Goal: Obtain resource: Download file/media

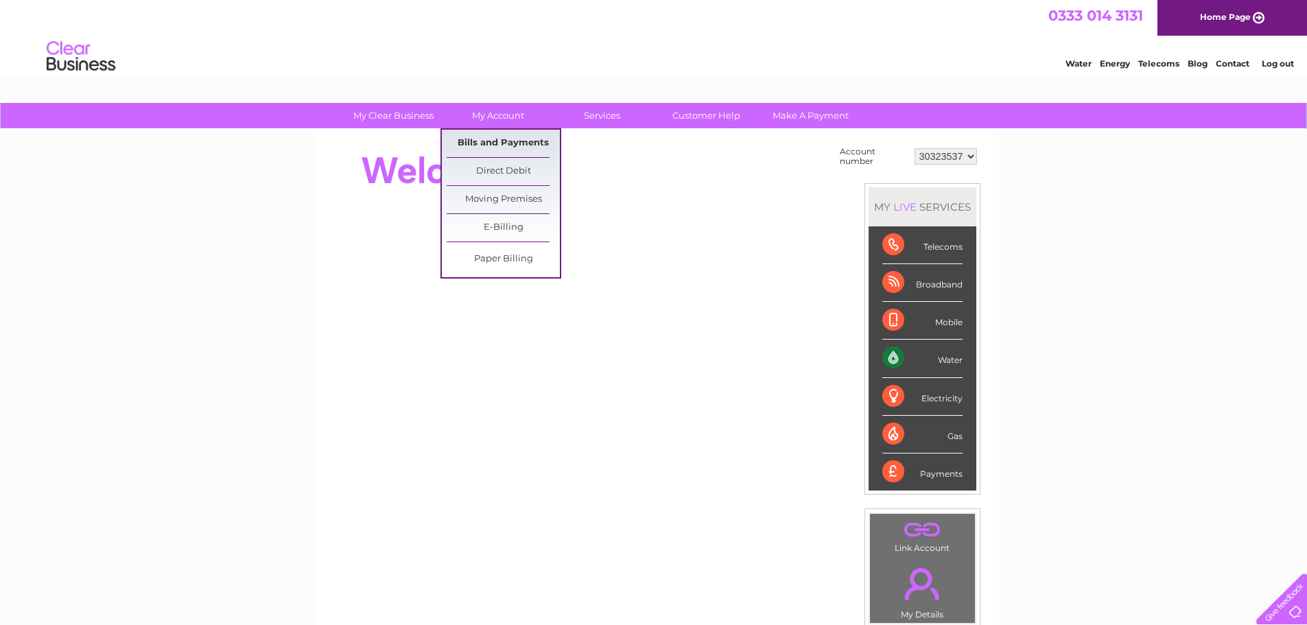
click at [505, 145] on link "Bills and Payments" at bounding box center [503, 143] width 113 height 27
click at [501, 143] on link "Bills and Payments" at bounding box center [503, 143] width 113 height 27
click at [538, 141] on link "Bills and Payments" at bounding box center [503, 143] width 113 height 27
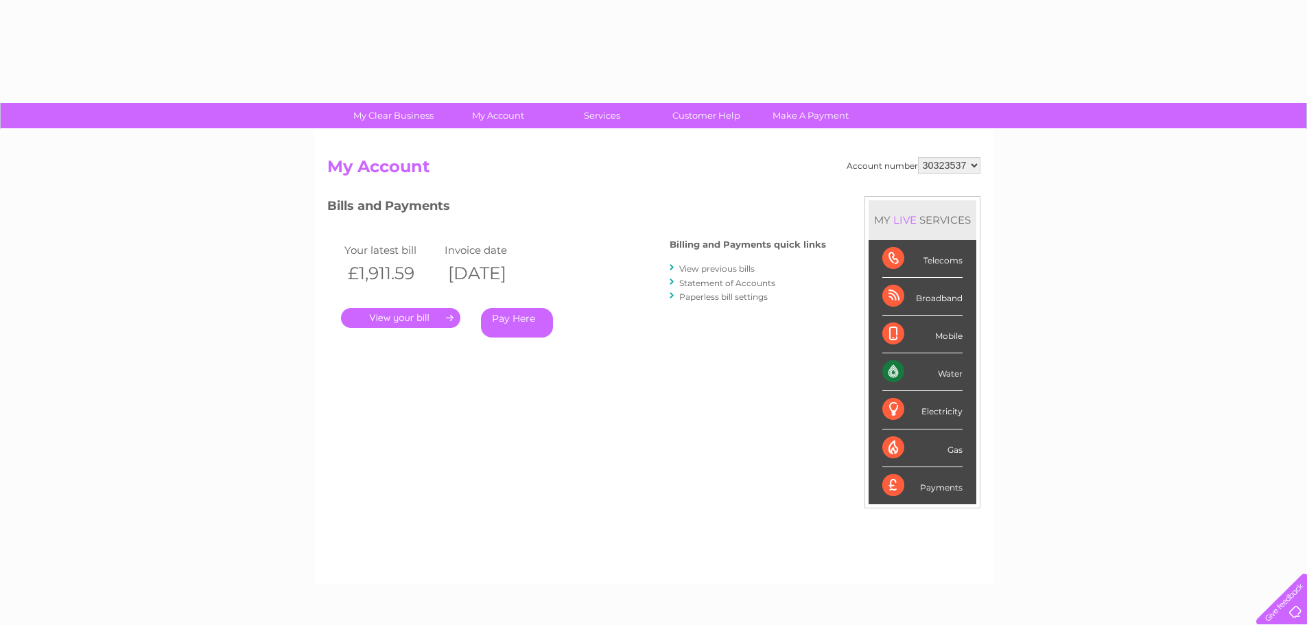
click at [733, 282] on link "Statement of Accounts" at bounding box center [727, 283] width 96 height 10
click at [756, 283] on link "Statement of Accounts" at bounding box center [727, 283] width 96 height 10
click at [765, 281] on link "Statement of Accounts" at bounding box center [727, 283] width 96 height 10
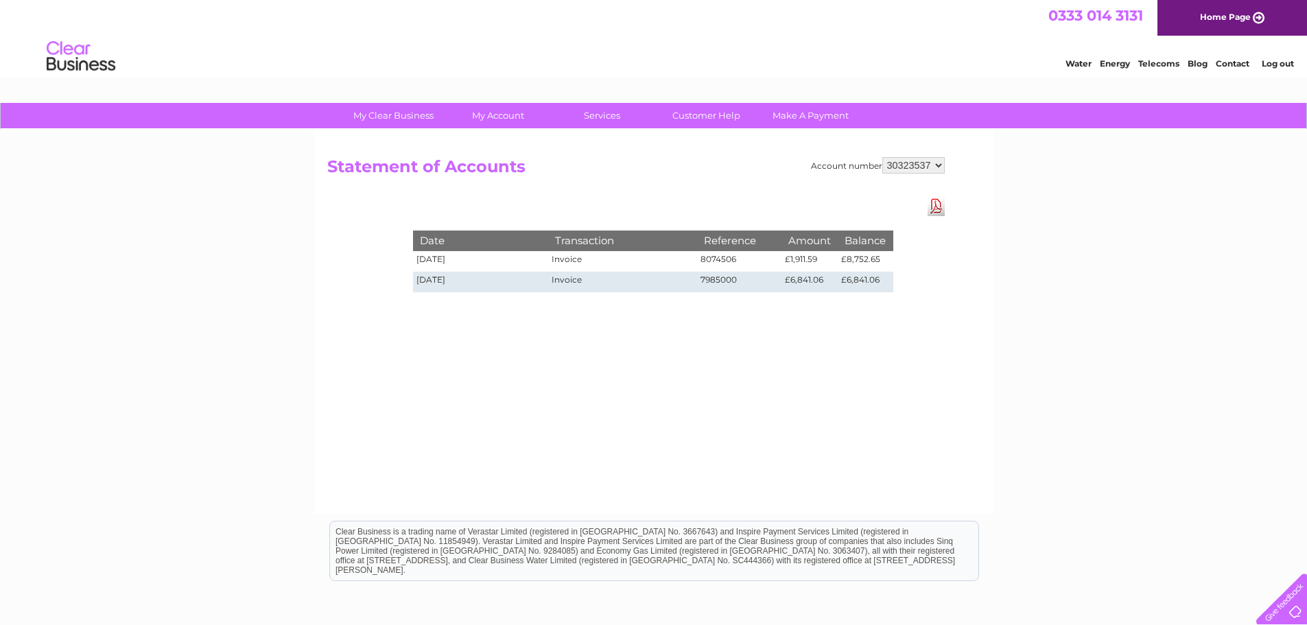
click at [548, 261] on td "[DATE]" at bounding box center [481, 261] width 136 height 21
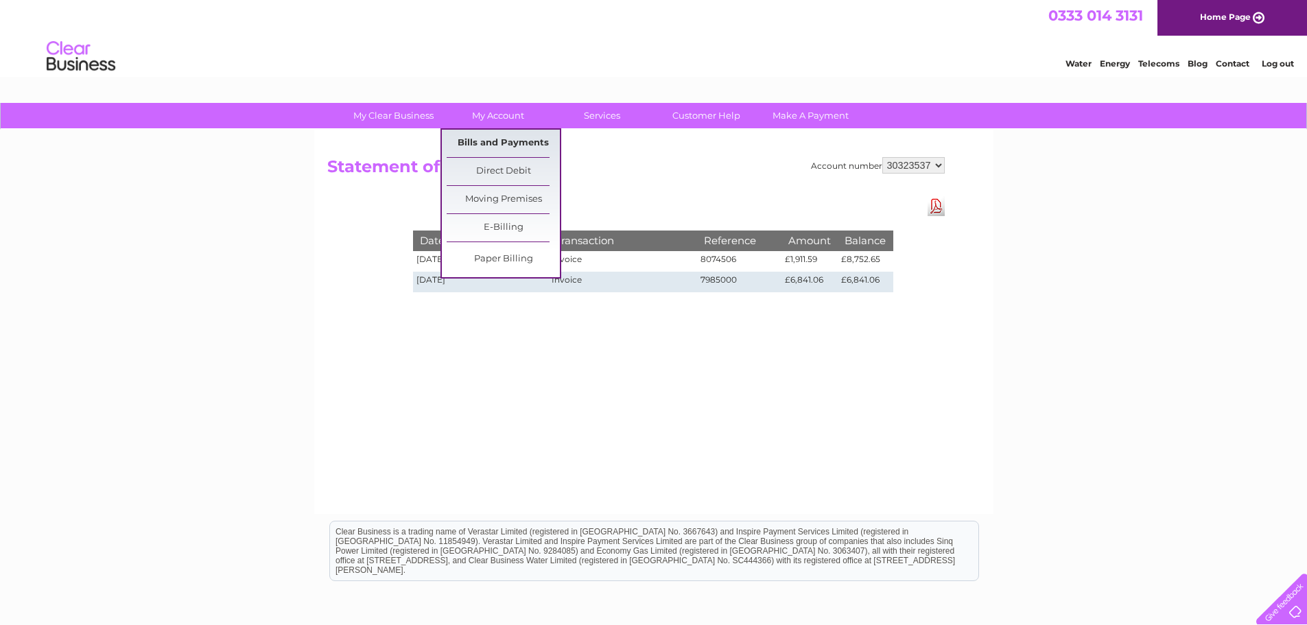
click at [499, 144] on link "Bills and Payments" at bounding box center [503, 143] width 113 height 27
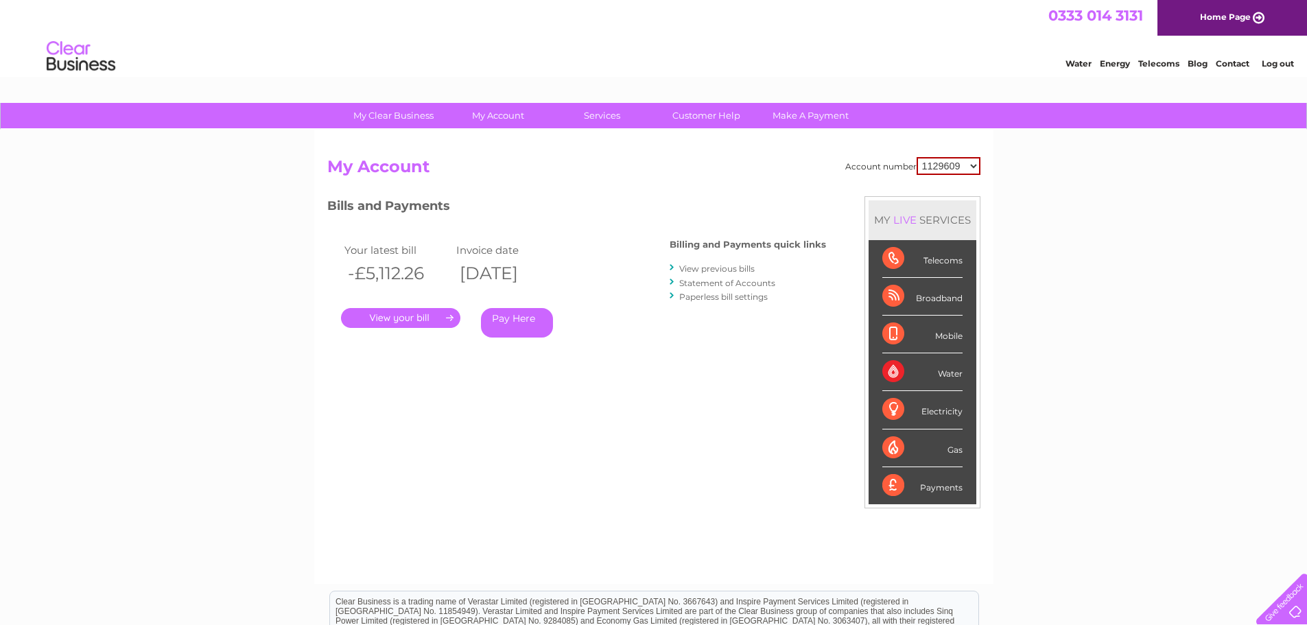
click at [429, 317] on link "." at bounding box center [400, 318] width 119 height 20
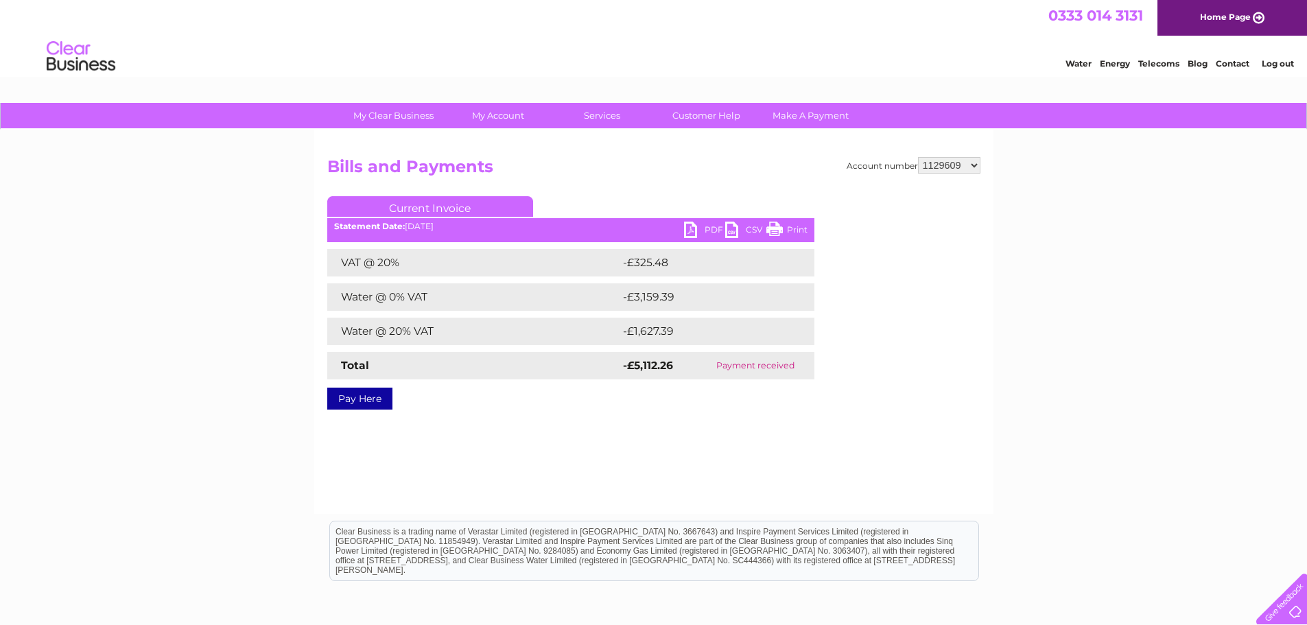
click at [714, 230] on link "PDF" at bounding box center [704, 232] width 41 height 20
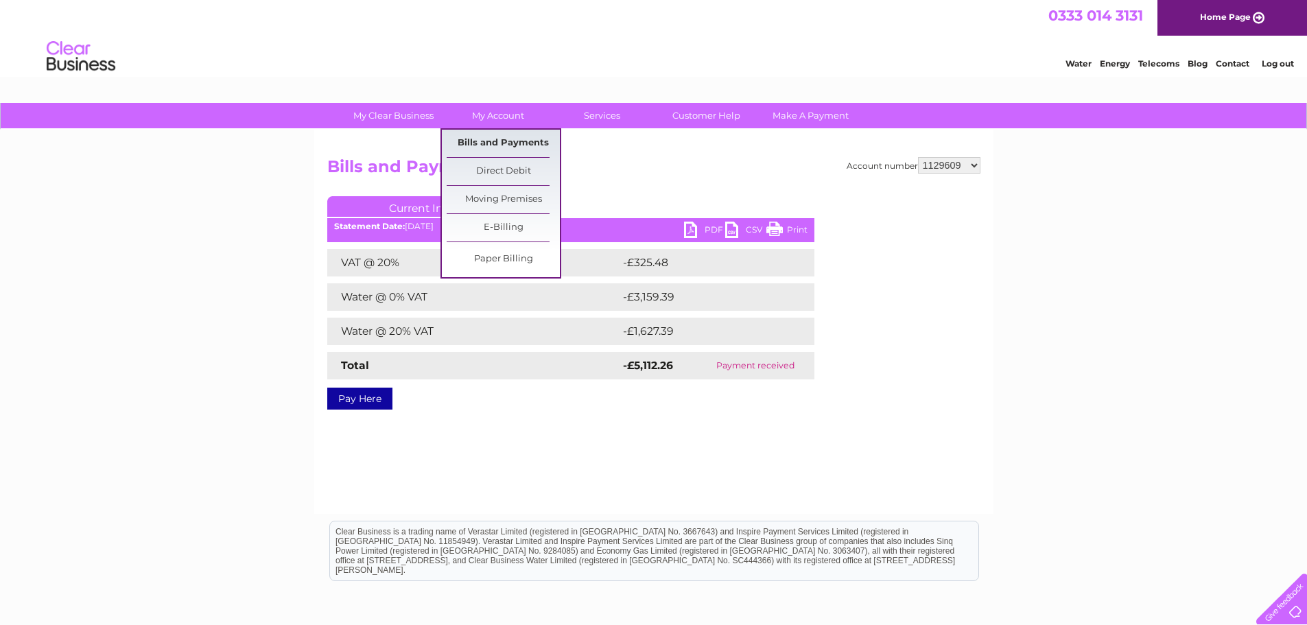
click at [512, 139] on link "Bills and Payments" at bounding box center [503, 143] width 113 height 27
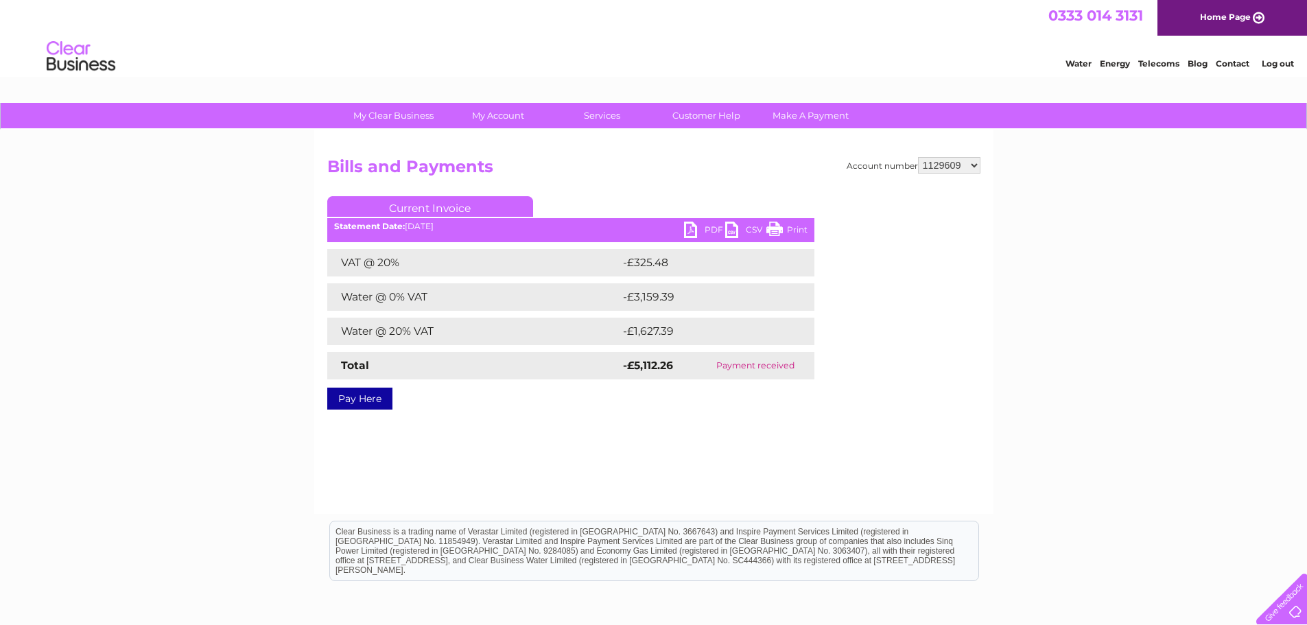
click at [960, 164] on select "1129609 30323537" at bounding box center [949, 165] width 62 height 16
select select "30323537"
click at [918, 157] on select "1129609 30323537" at bounding box center [949, 165] width 62 height 16
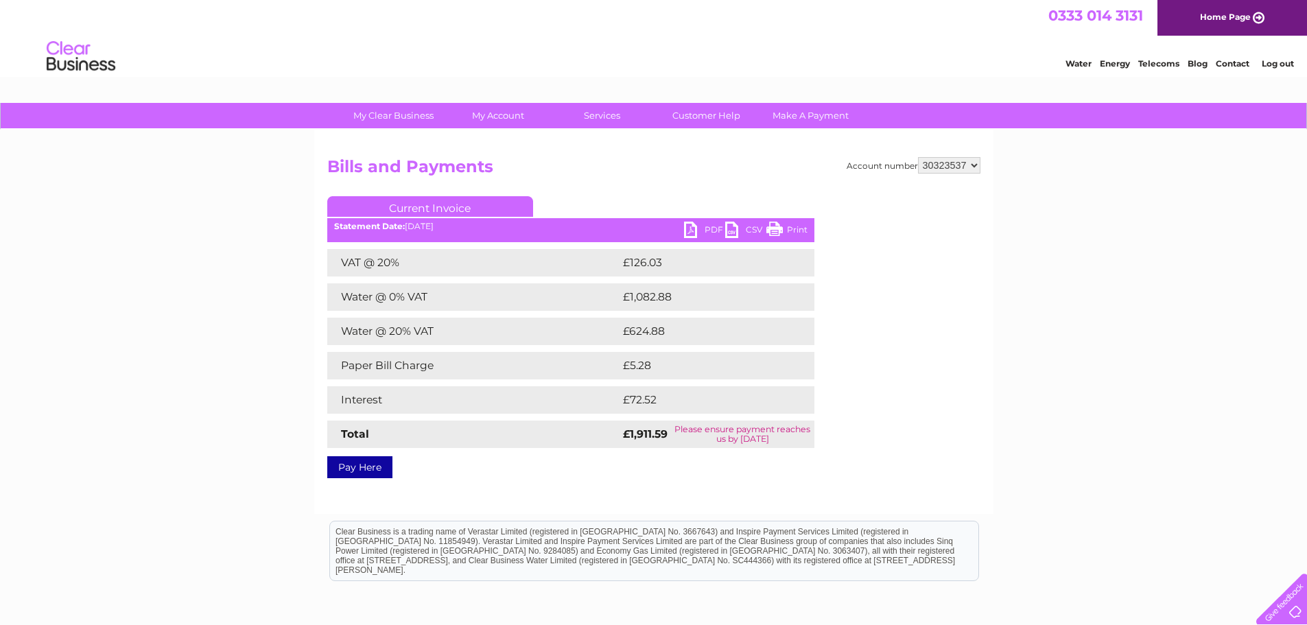
click at [713, 228] on link "PDF" at bounding box center [704, 232] width 41 height 20
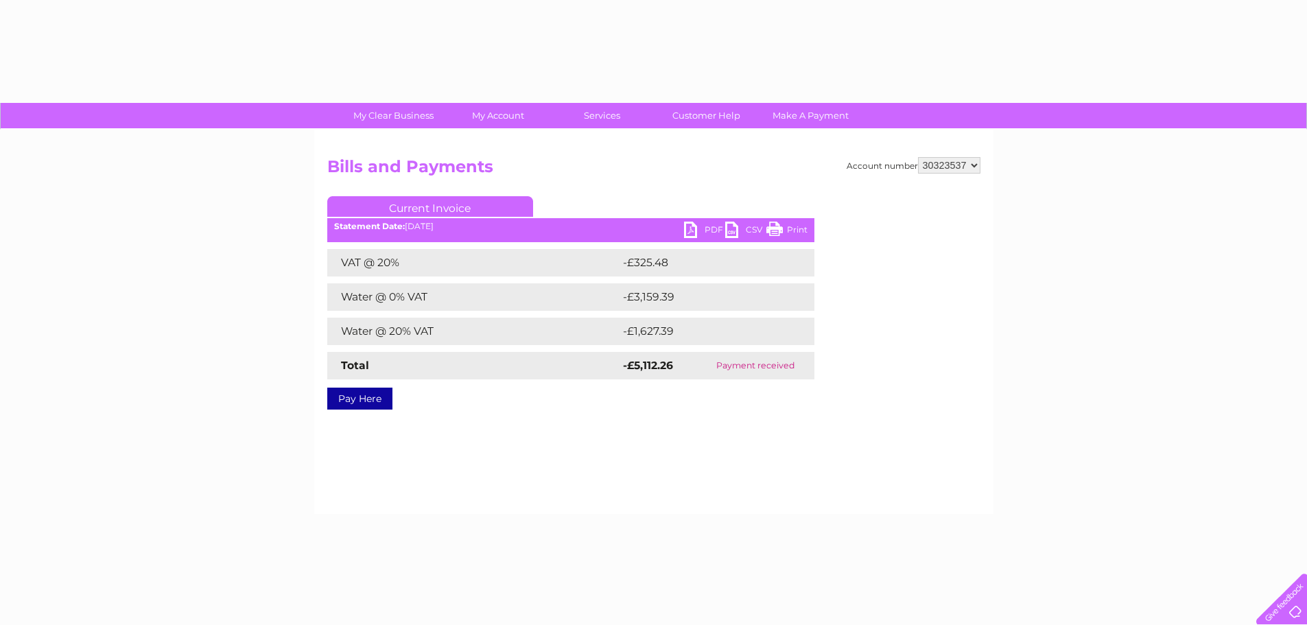
select select "30323537"
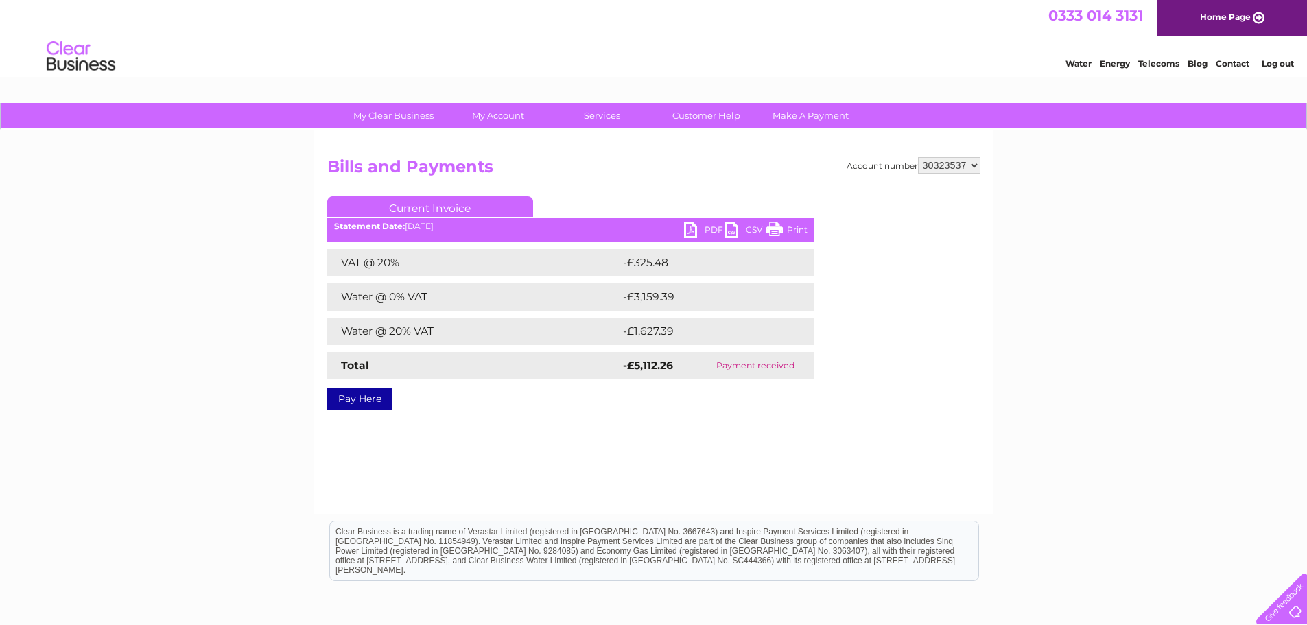
click at [947, 169] on select "1129609 30323537" at bounding box center [949, 165] width 62 height 16
click at [672, 186] on div "Account number 1129609 30323537 Bills and Payments Current Invoice PDF CSV Print" at bounding box center [653, 281] width 653 height 248
click at [704, 234] on link "PDF" at bounding box center [704, 232] width 41 height 20
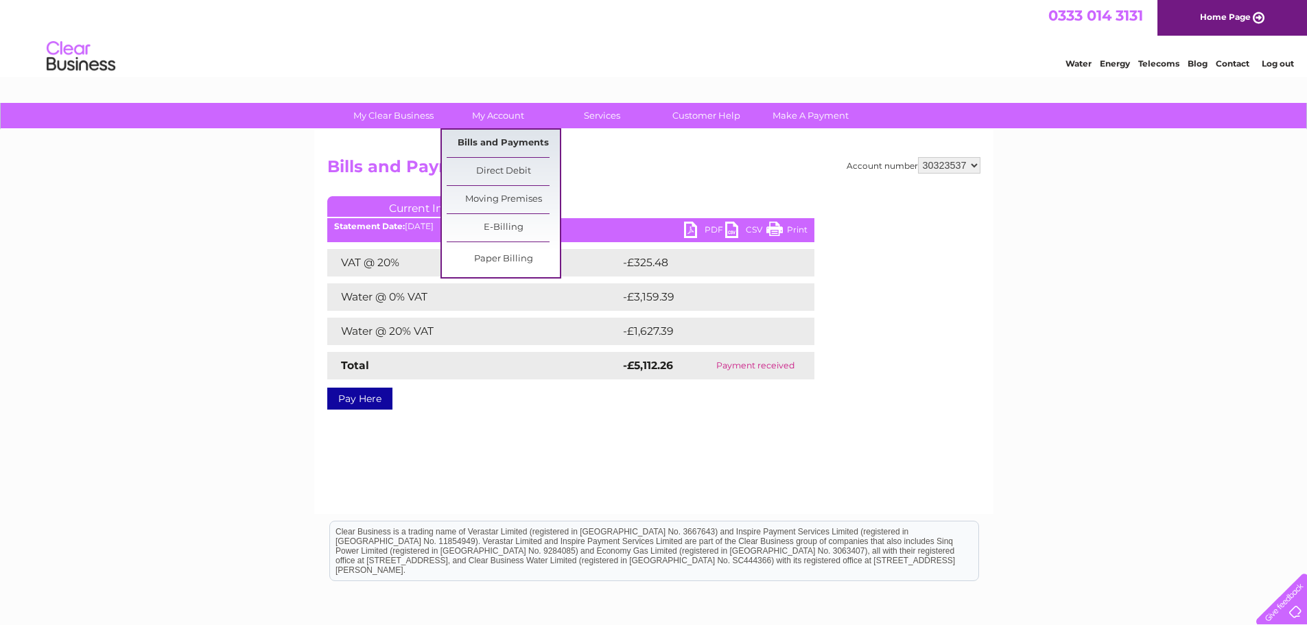
click at [508, 142] on link "Bills and Payments" at bounding box center [503, 143] width 113 height 27
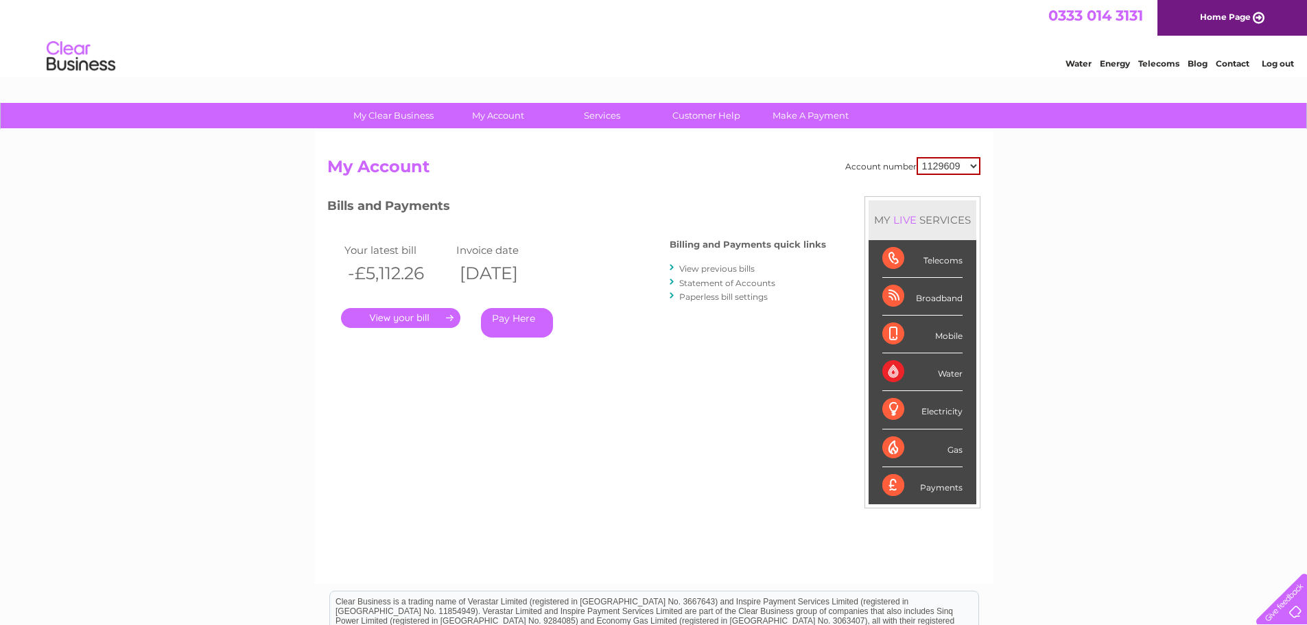
drag, startPoint x: 0, startPoint y: 0, endPoint x: 951, endPoint y: 169, distance: 965.7
click at [951, 169] on select "1129609 30323537" at bounding box center [948, 166] width 64 height 18
select select "30323537"
click at [916, 157] on select "1129609 30323537" at bounding box center [948, 166] width 64 height 18
click at [734, 268] on link "View previous bills" at bounding box center [716, 268] width 75 height 10
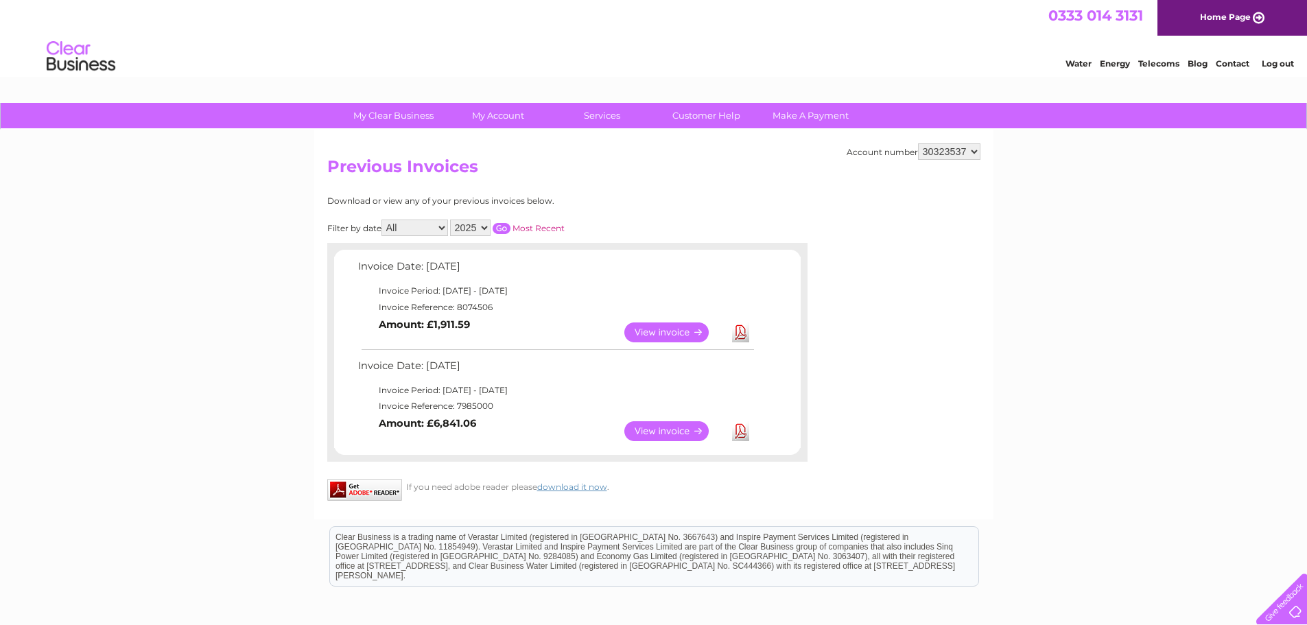
click at [656, 431] on link "View" at bounding box center [674, 431] width 101 height 20
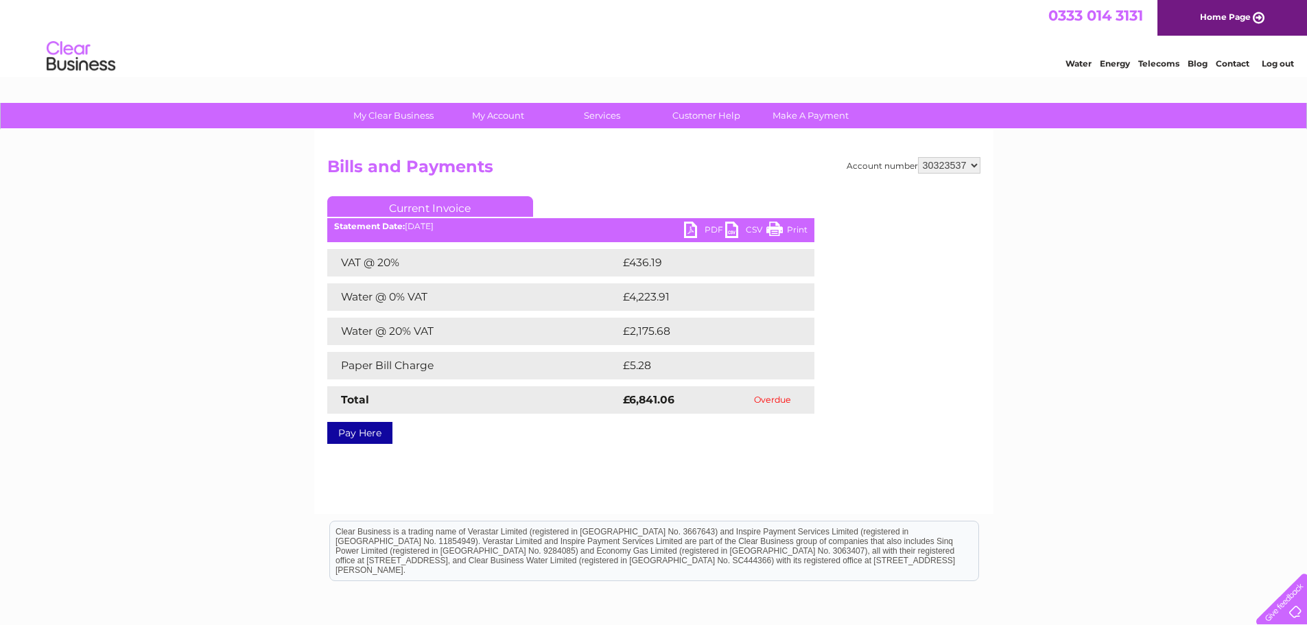
click at [701, 225] on link "PDF" at bounding box center [704, 232] width 41 height 20
click at [938, 167] on select "1129609 30323537" at bounding box center [949, 165] width 62 height 16
select select "1129609"
click at [918, 157] on select "1129609 30323537" at bounding box center [949, 165] width 62 height 16
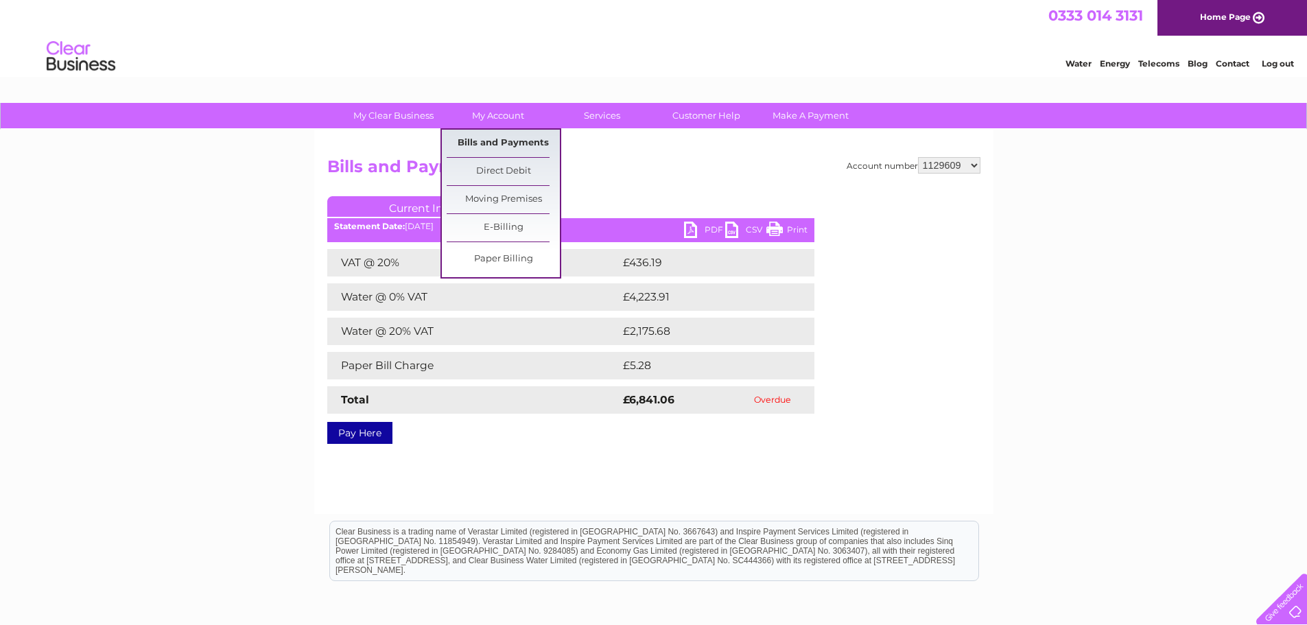
click at [514, 143] on link "Bills and Payments" at bounding box center [503, 143] width 113 height 27
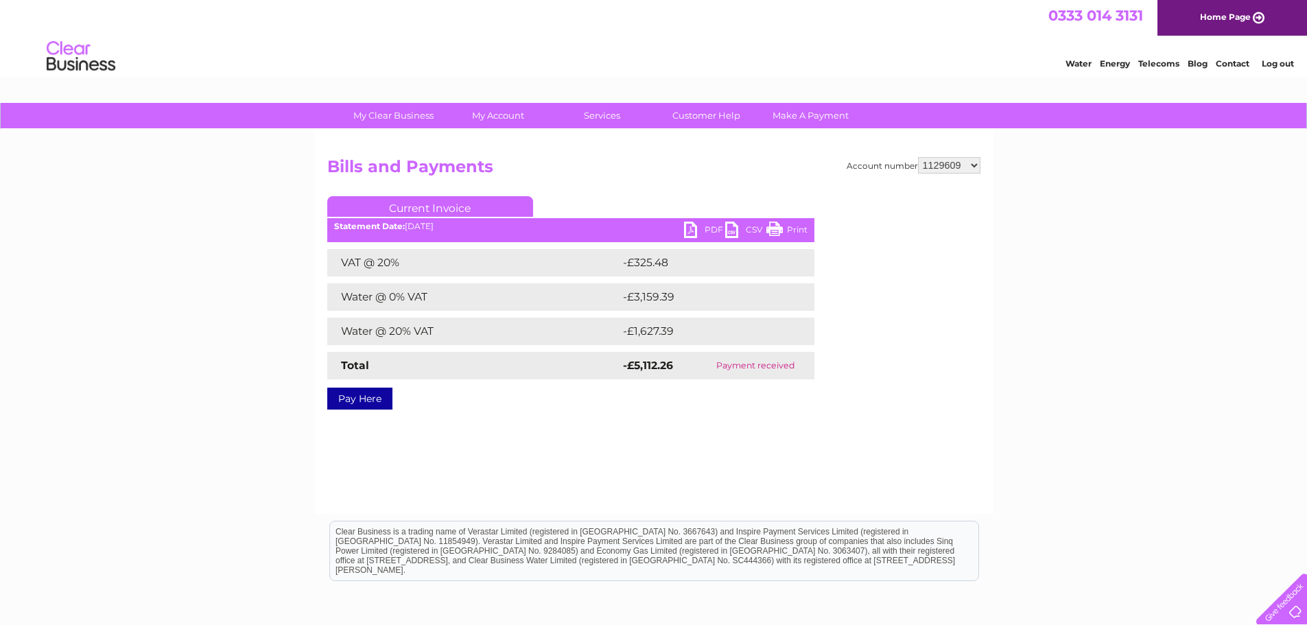
click at [438, 206] on link "Current Invoice" at bounding box center [430, 206] width 206 height 21
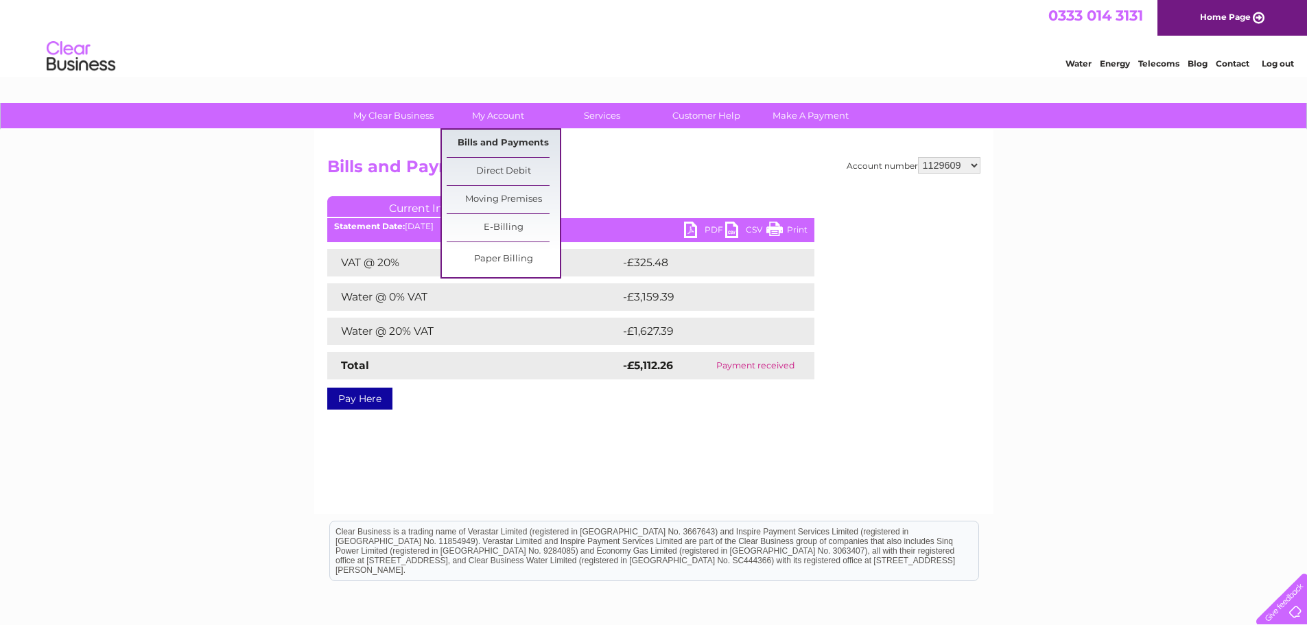
click at [500, 145] on link "Bills and Payments" at bounding box center [503, 143] width 113 height 27
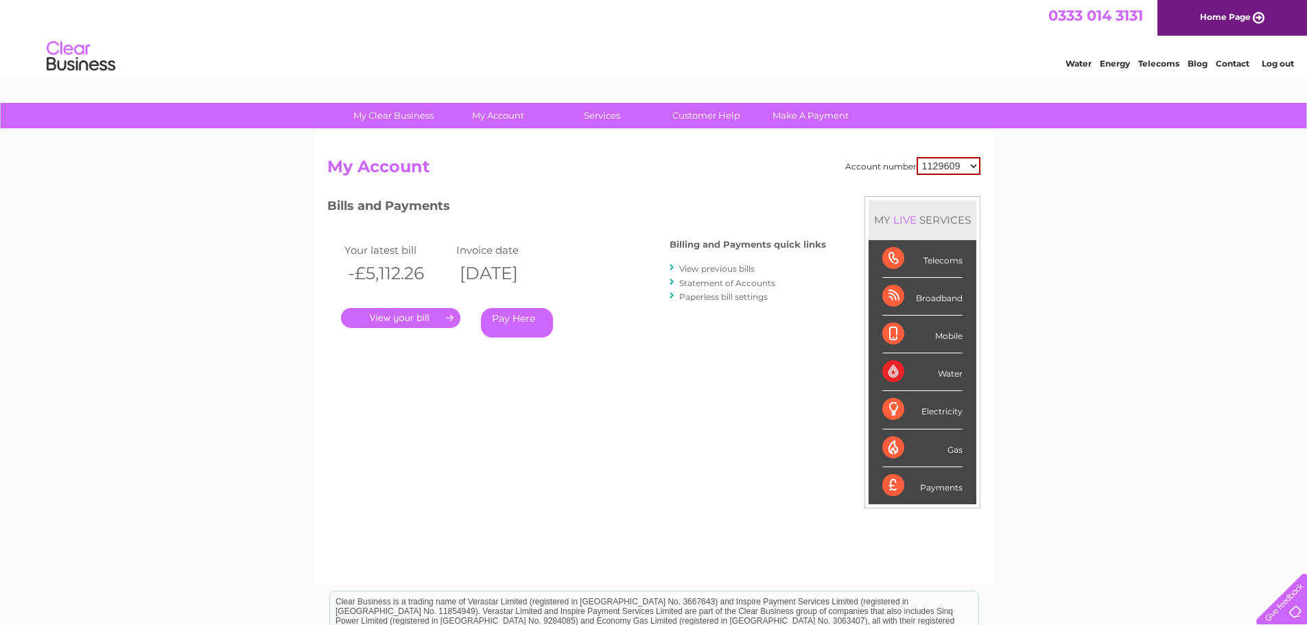
click at [737, 265] on link "View previous bills" at bounding box center [716, 268] width 75 height 10
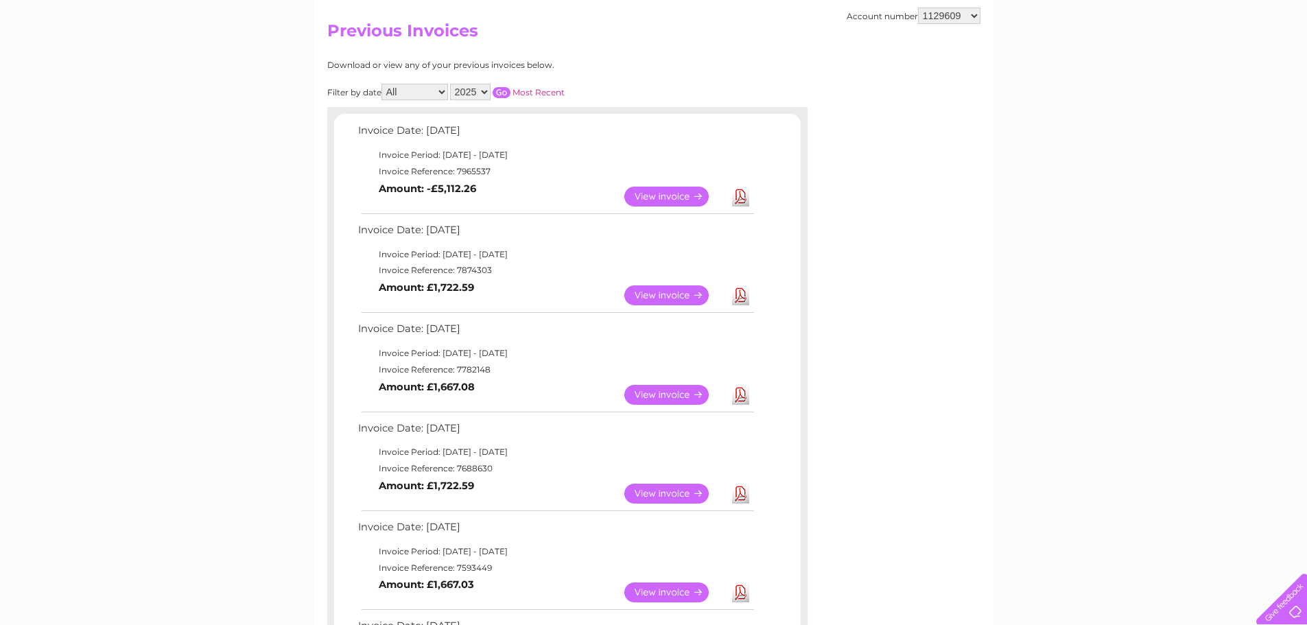
scroll to position [137, 0]
click at [665, 392] on link "View" at bounding box center [674, 393] width 101 height 20
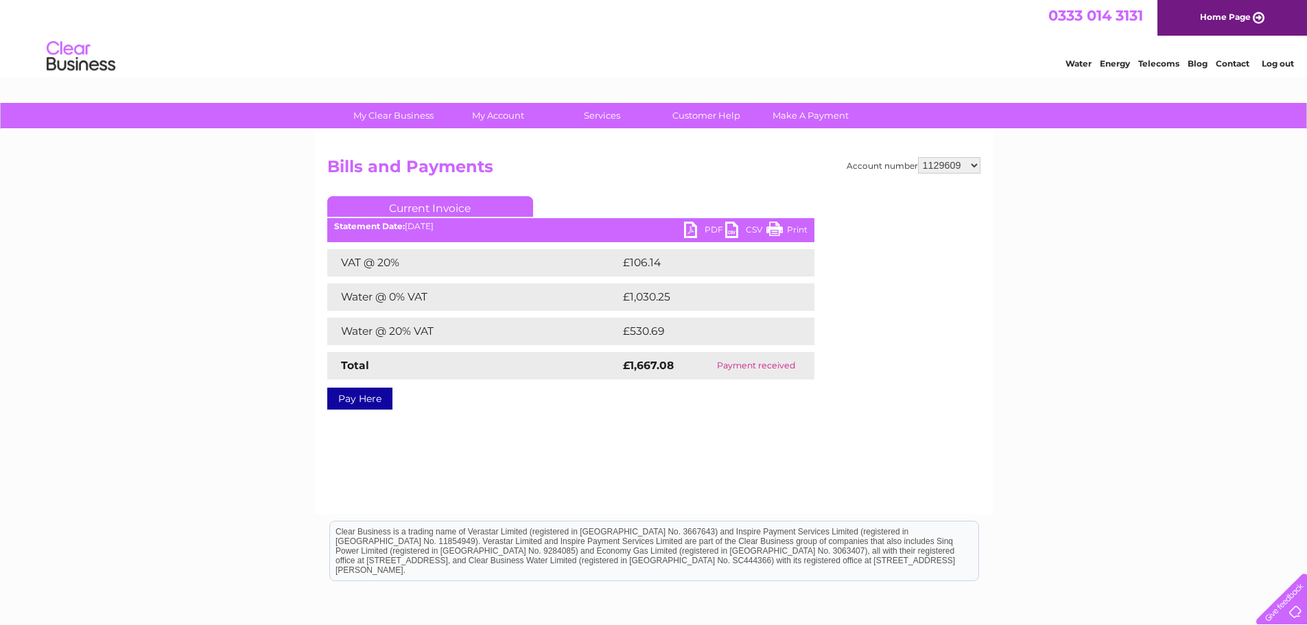
click at [700, 226] on link "PDF" at bounding box center [704, 232] width 41 height 20
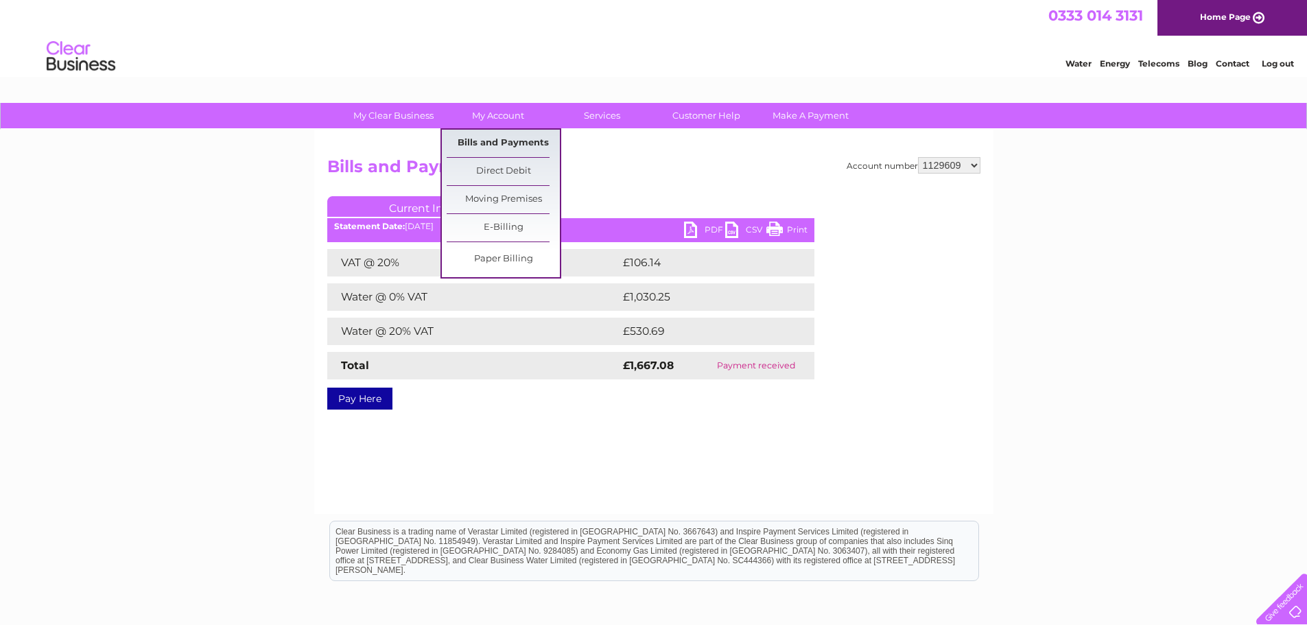
click at [505, 144] on link "Bills and Payments" at bounding box center [503, 143] width 113 height 27
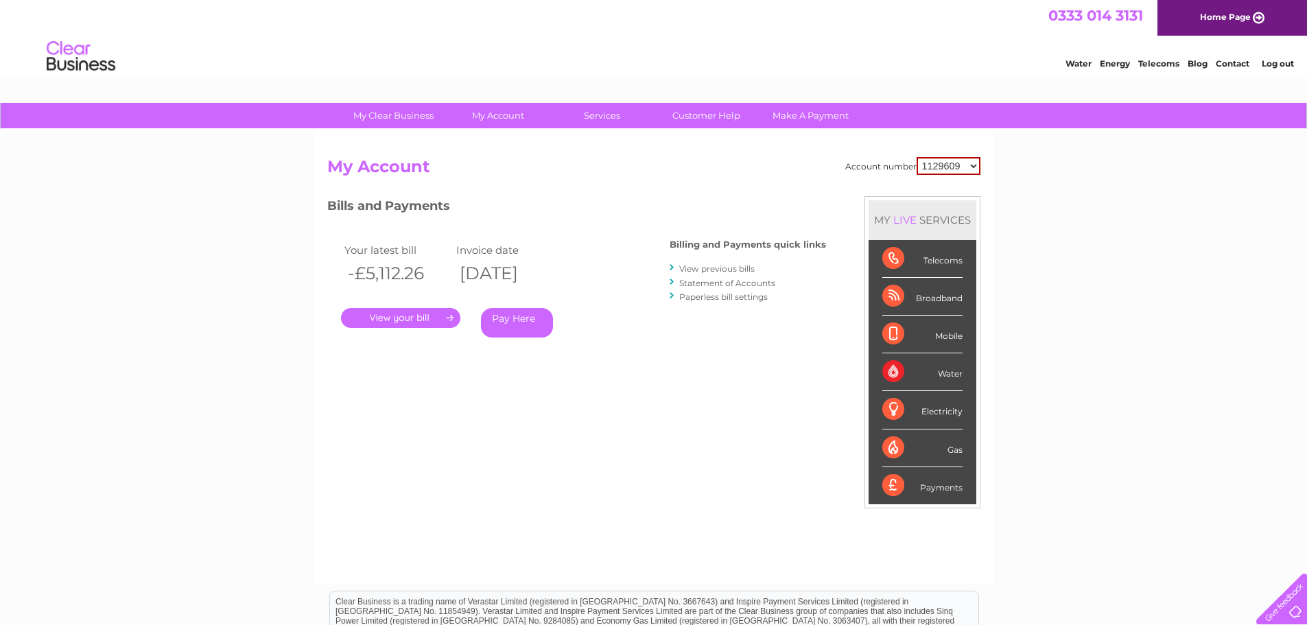
click at [709, 269] on link "View previous bills" at bounding box center [716, 268] width 75 height 10
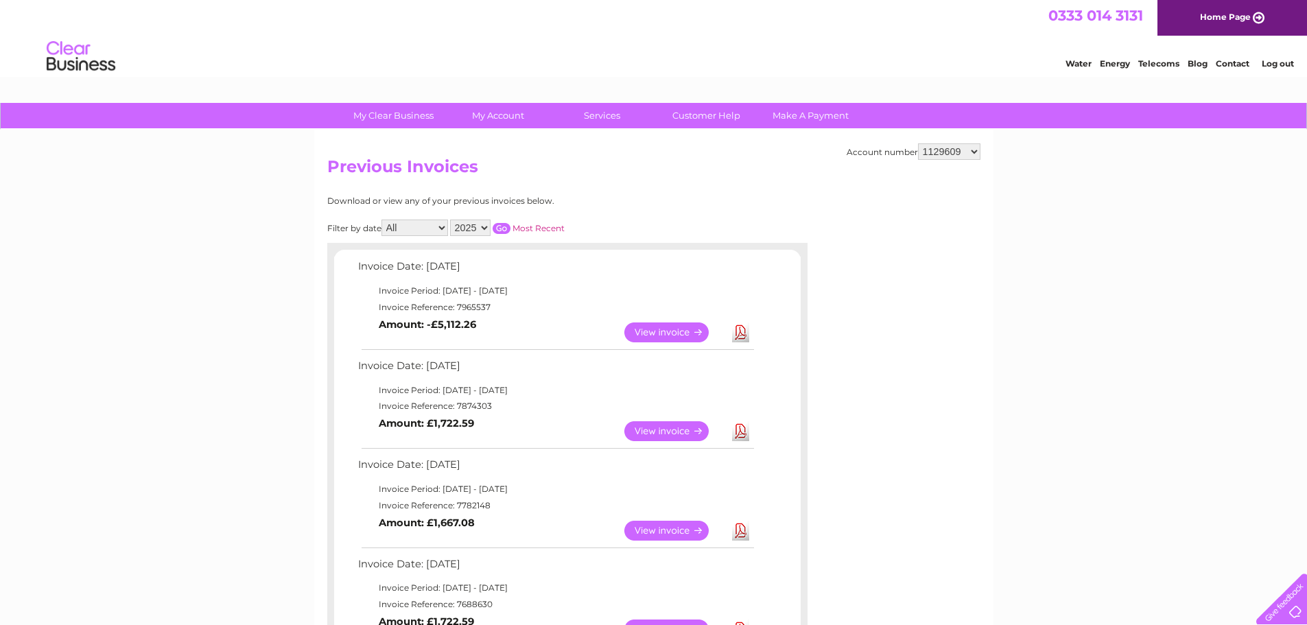
click at [654, 429] on link "View" at bounding box center [674, 431] width 101 height 20
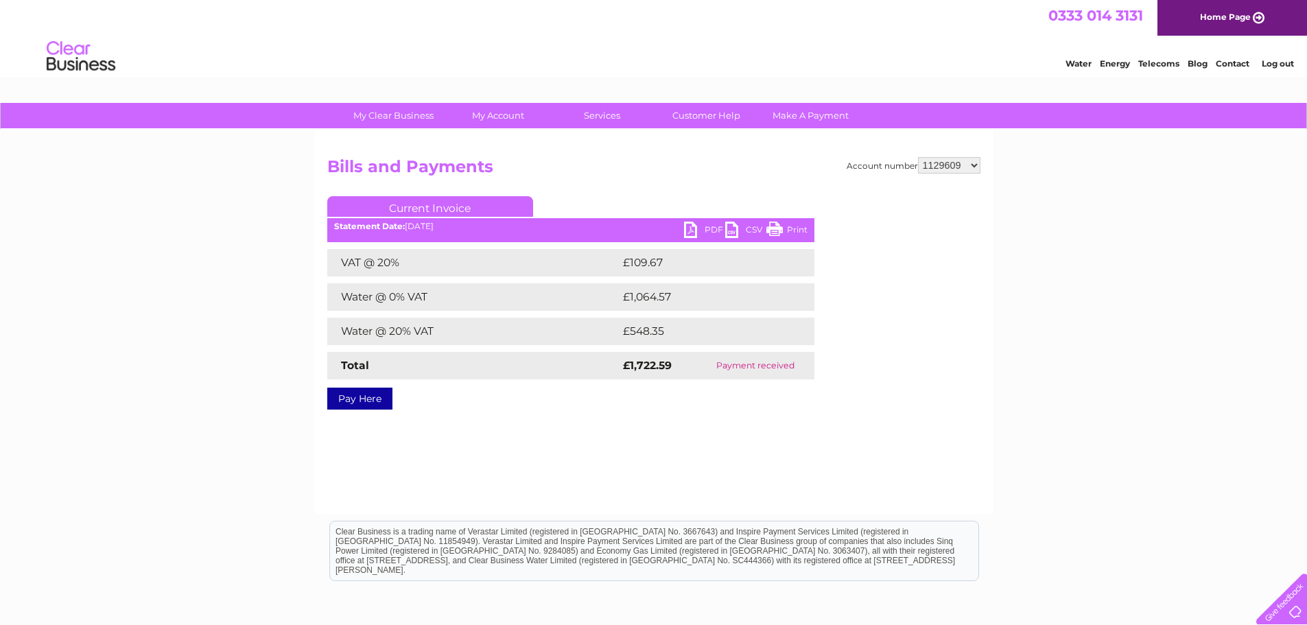
click at [713, 224] on link "PDF" at bounding box center [704, 232] width 41 height 20
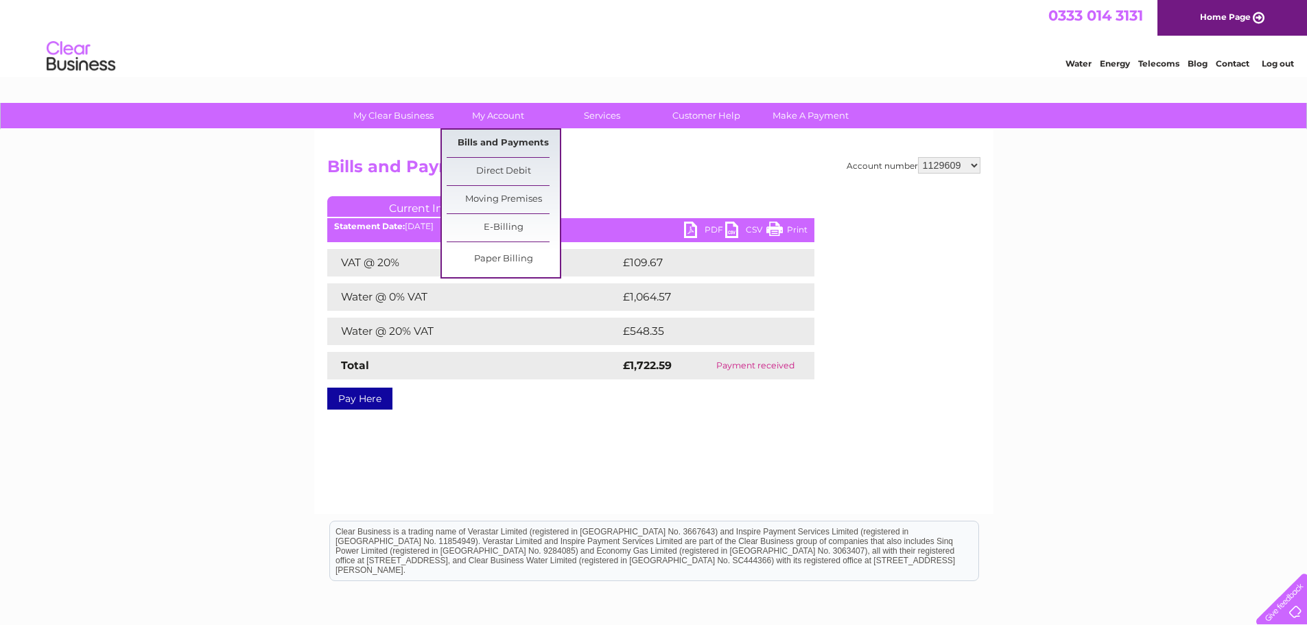
click at [510, 142] on link "Bills and Payments" at bounding box center [503, 143] width 113 height 27
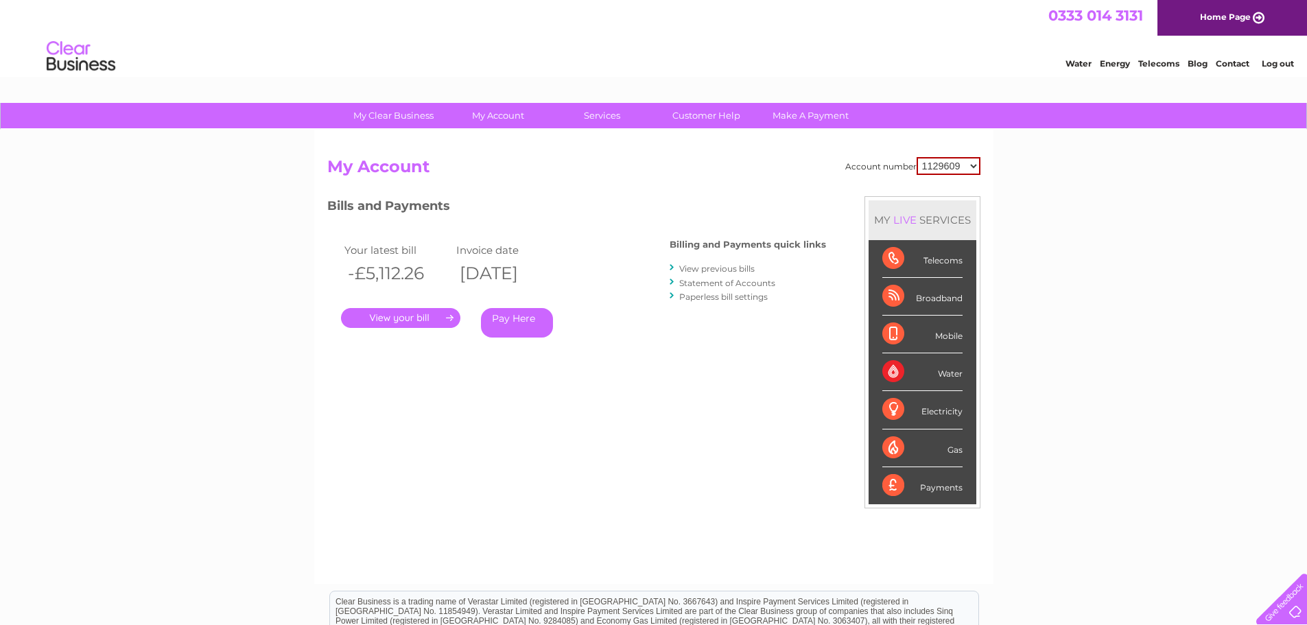
click at [728, 265] on link "View previous bills" at bounding box center [716, 268] width 75 height 10
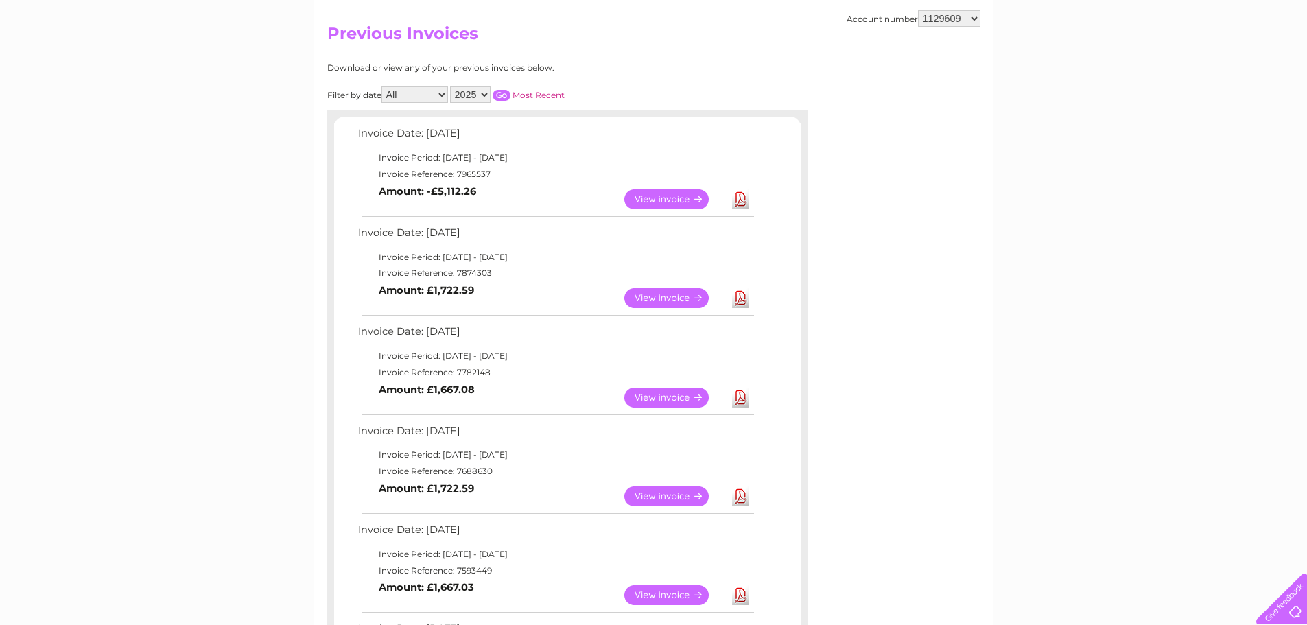
scroll to position [137, 0]
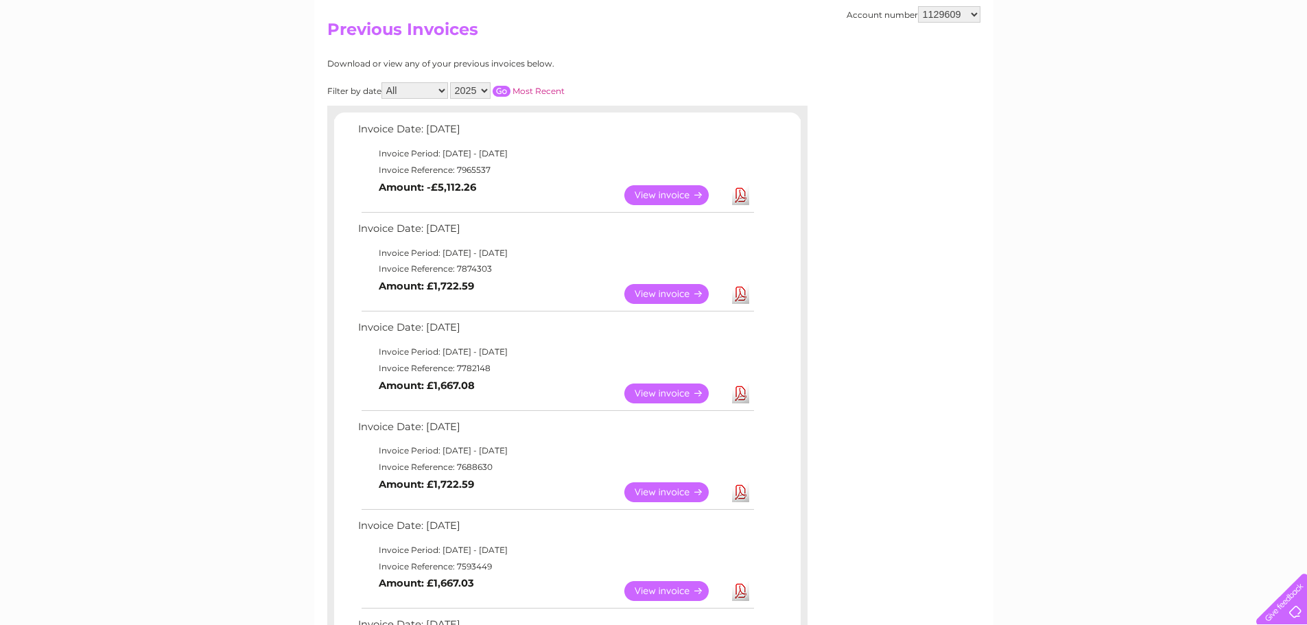
click at [672, 492] on link "View" at bounding box center [674, 492] width 101 height 20
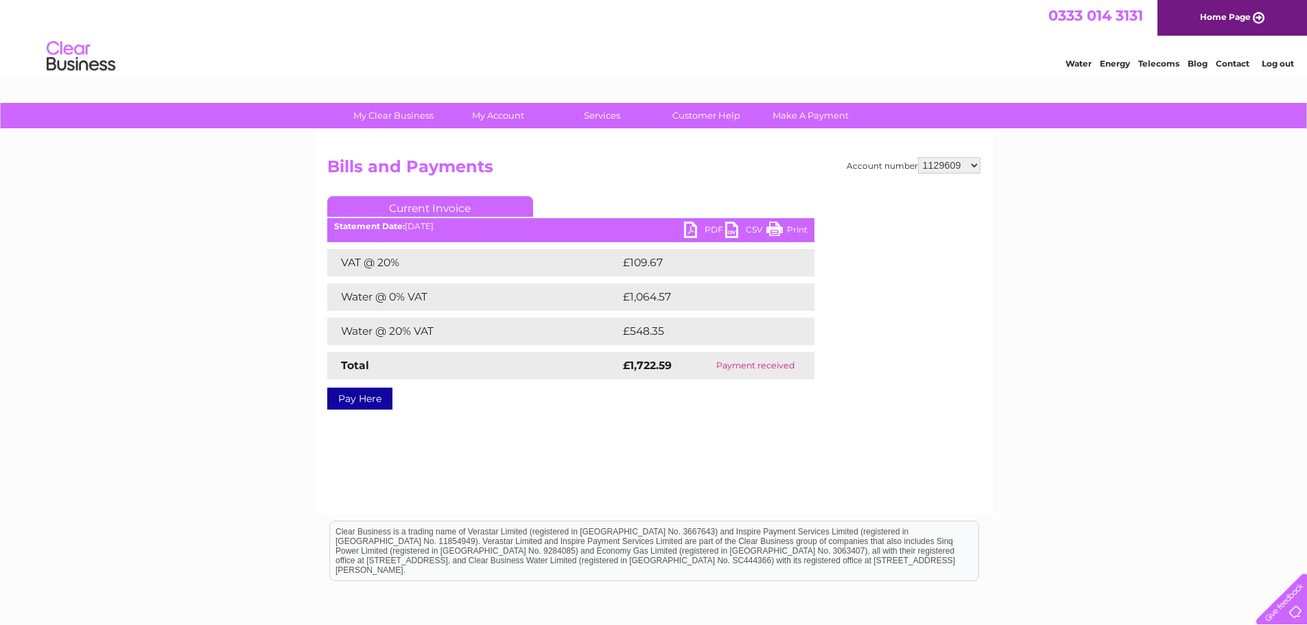
click at [704, 230] on link "PDF" at bounding box center [704, 232] width 41 height 20
click at [947, 163] on select "1129609 30323537" at bounding box center [949, 165] width 62 height 16
select select "30323537"
click at [918, 157] on select "1129609 30323537" at bounding box center [949, 165] width 62 height 16
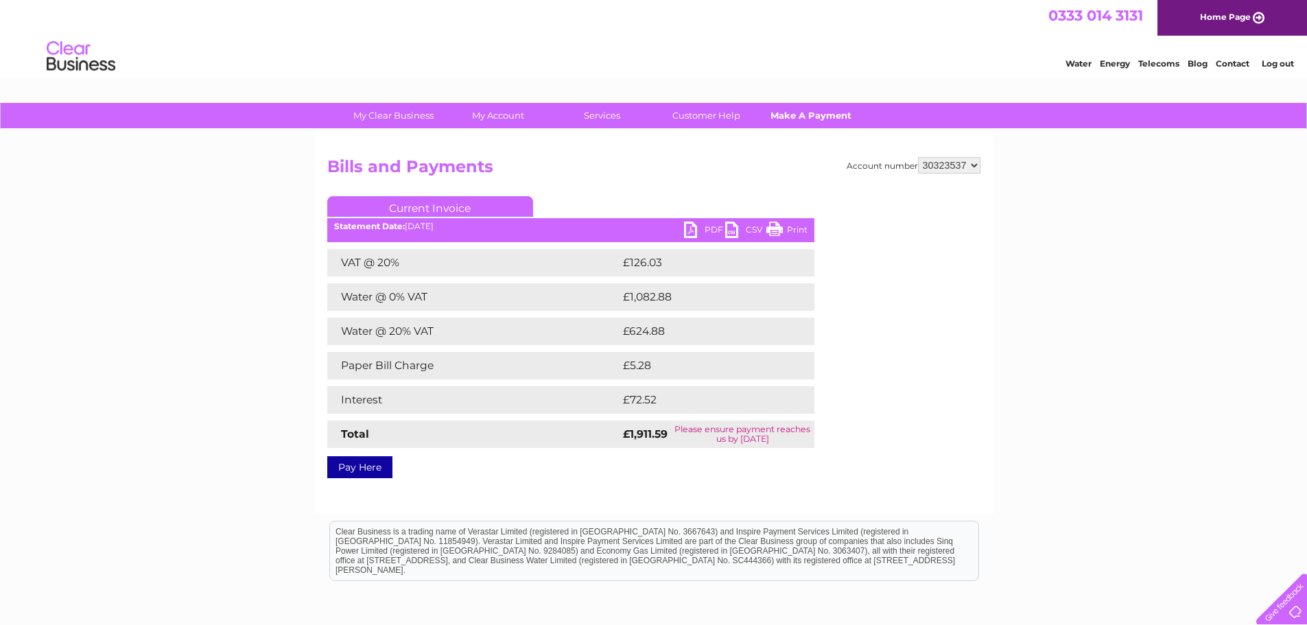
click at [814, 121] on link "Make A Payment" at bounding box center [810, 115] width 113 height 25
